Goal: Task Accomplishment & Management: Use online tool/utility

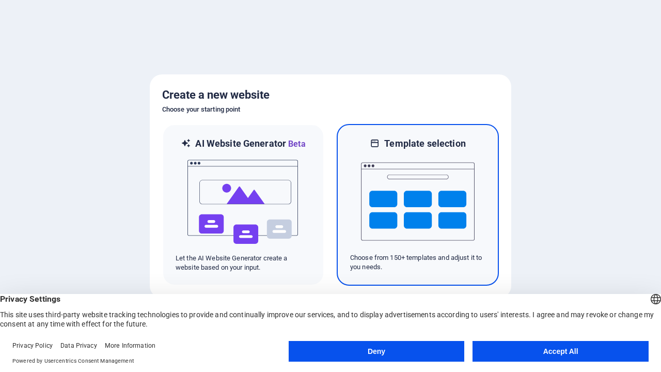
click at [376, 351] on button "Deny" at bounding box center [376, 351] width 176 height 21
click at [417, 204] on img at bounding box center [418, 201] width 114 height 103
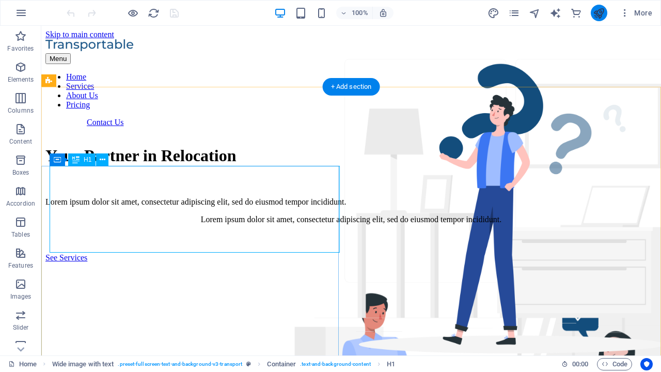
click at [598, 13] on icon "publish" at bounding box center [598, 13] width 12 height 12
